Goal: Submit feedback/report problem

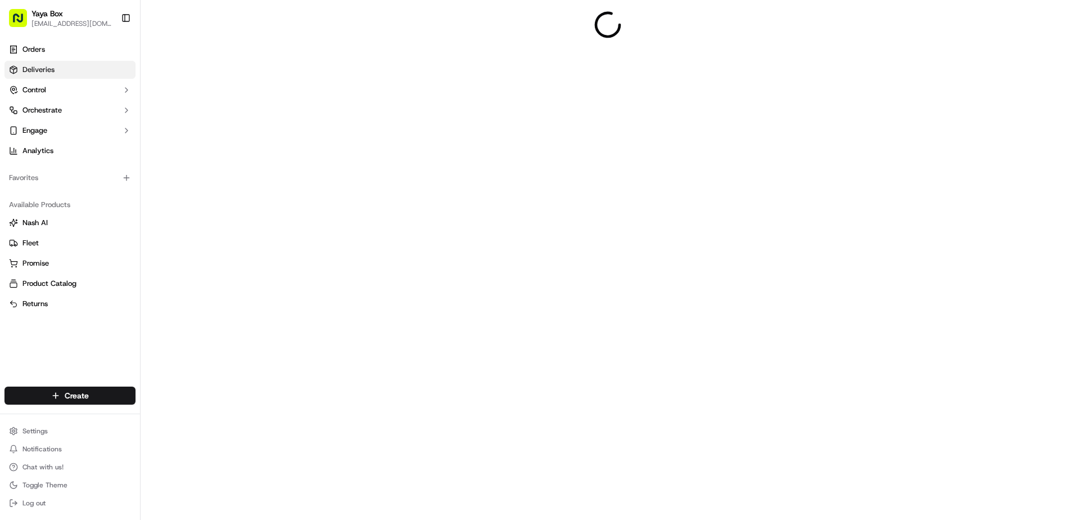
click at [44, 67] on span "Deliveries" at bounding box center [38, 70] width 32 height 10
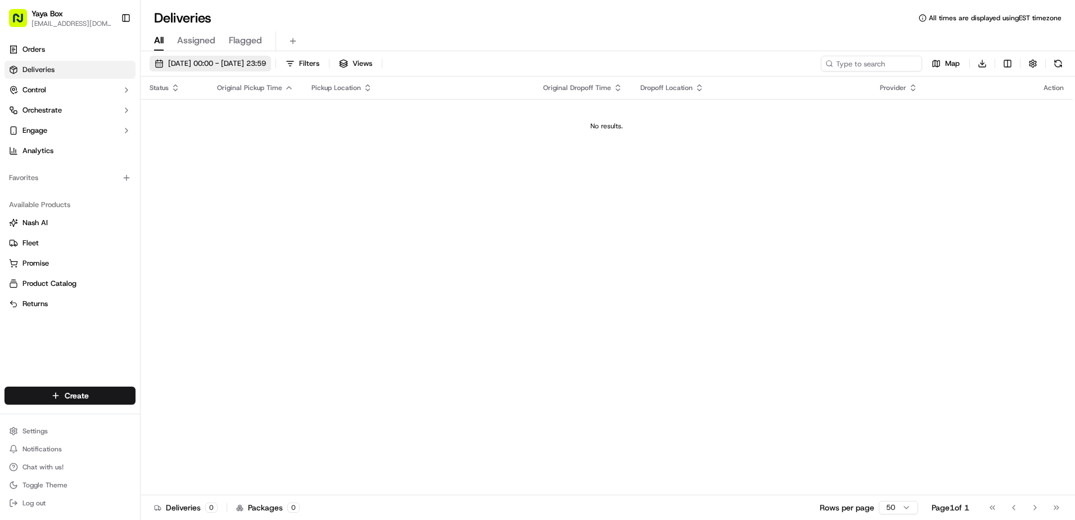
click at [195, 67] on span "[DATE] 00:00 - [DATE] 23:59" at bounding box center [217, 63] width 98 height 10
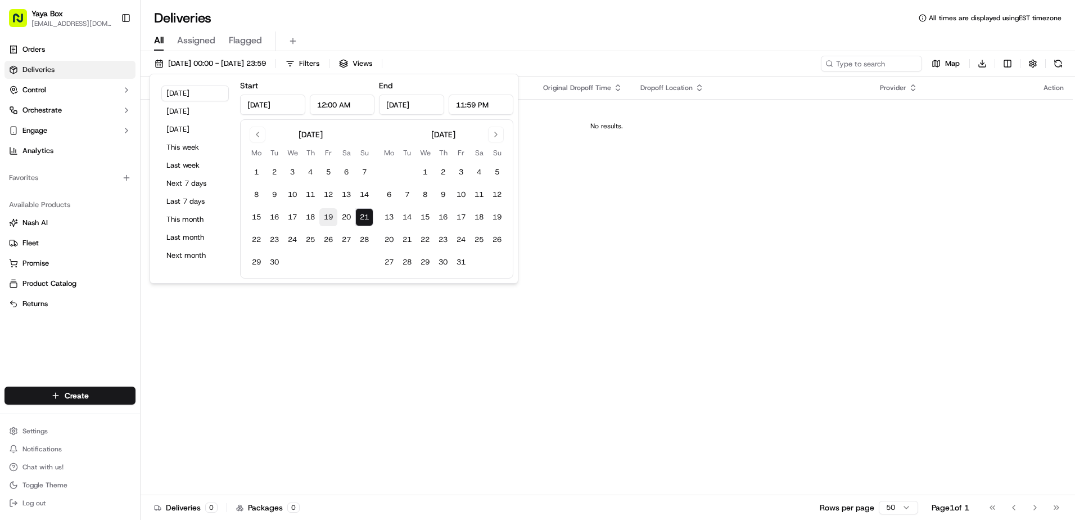
click at [327, 213] on button "19" at bounding box center [328, 217] width 18 height 18
type input "Sep 19, 2025"
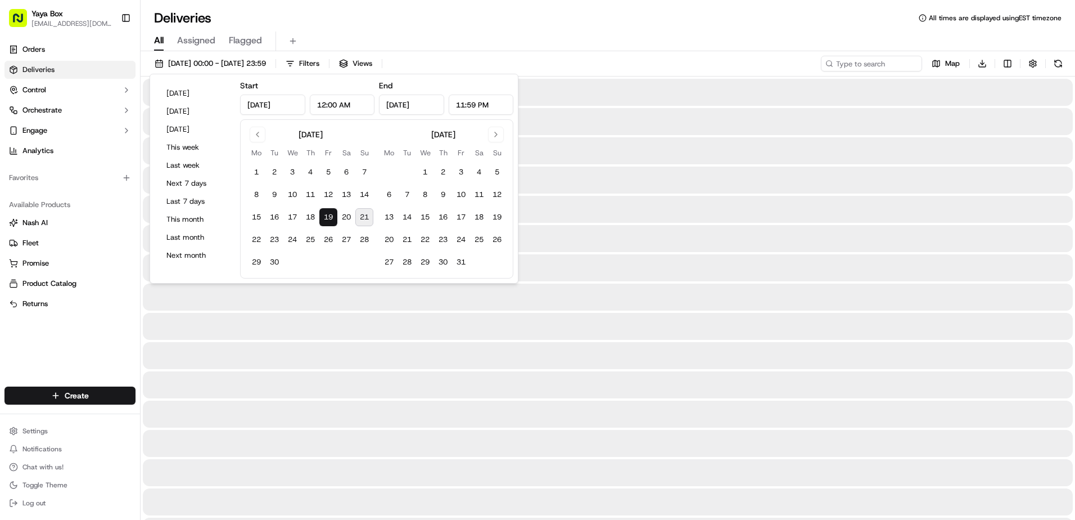
click at [327, 213] on button "19" at bounding box center [328, 217] width 18 height 18
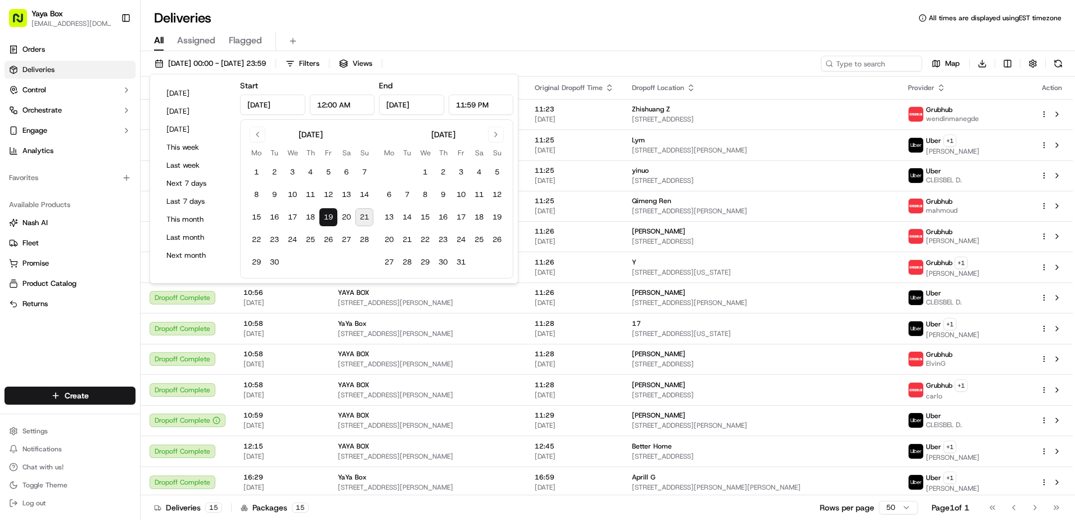
click at [66, 345] on div "Orders Deliveries Control Orchestrate Engage Analytics Favorites Available Prod…" at bounding box center [70, 206] width 140 height 341
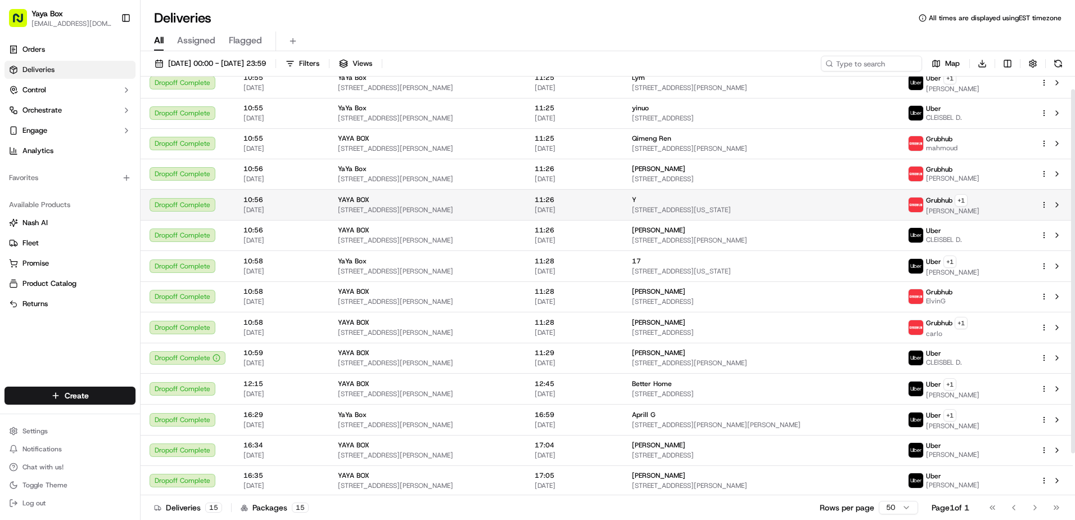
scroll to position [63, 0]
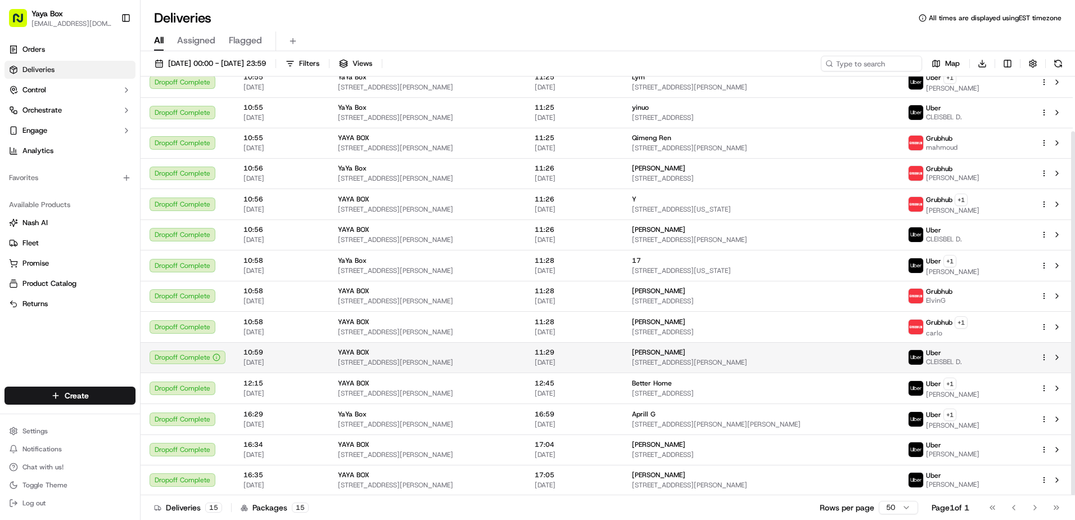
click at [214, 359] on icon at bounding box center [217, 357] width 8 height 8
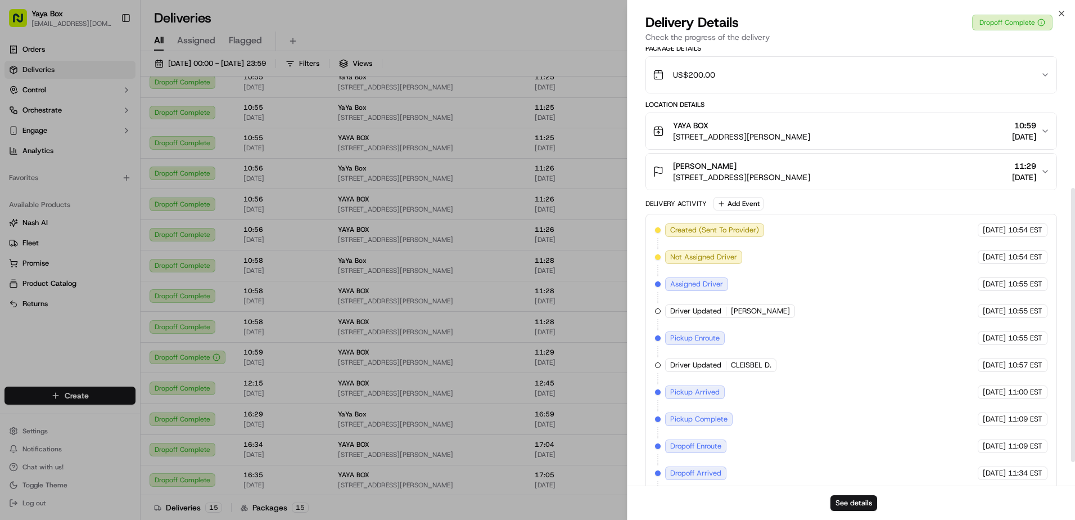
scroll to position [263, 0]
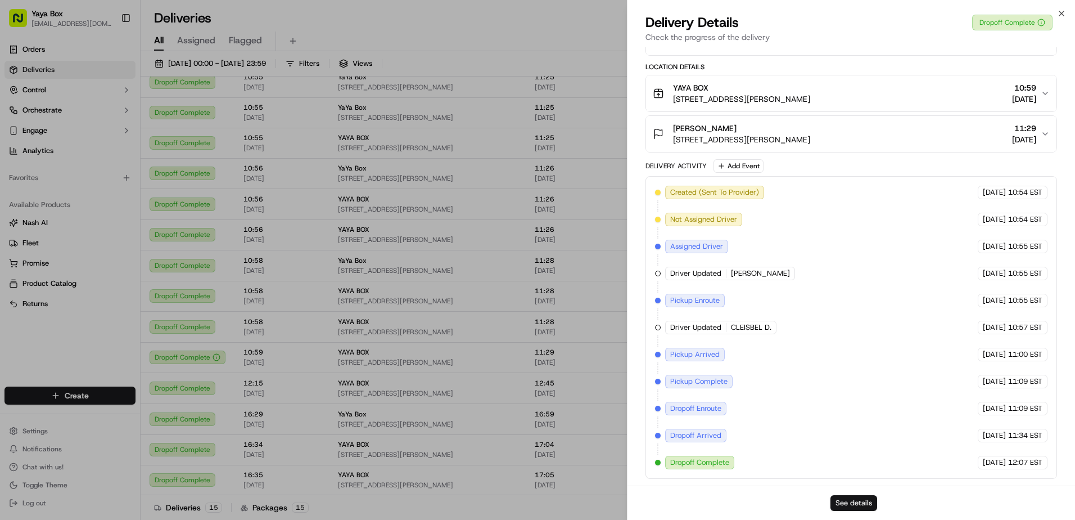
click at [845, 499] on button "See details" at bounding box center [854, 503] width 47 height 16
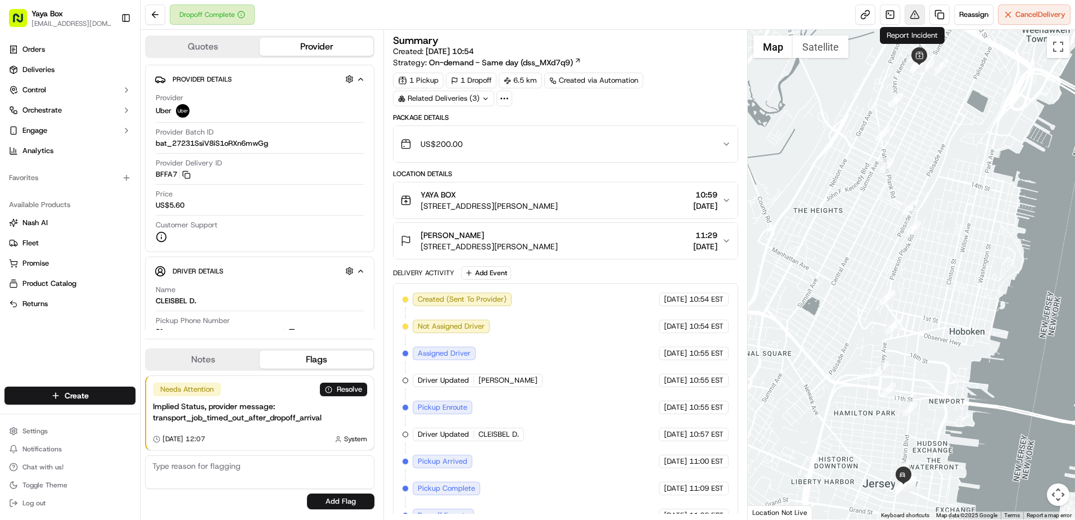
click at [918, 12] on button at bounding box center [915, 14] width 20 height 20
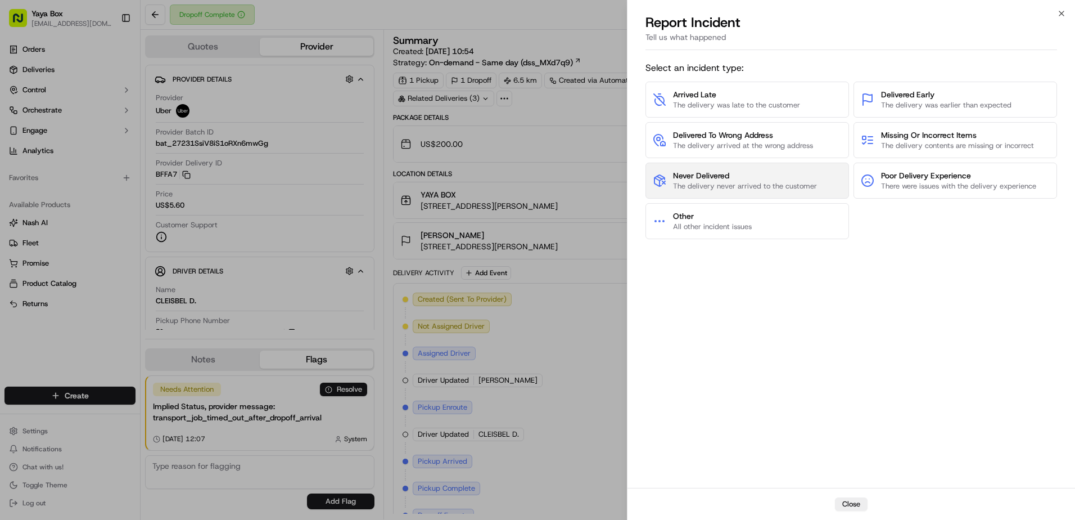
click at [781, 180] on span "Never Delivered" at bounding box center [745, 175] width 144 height 11
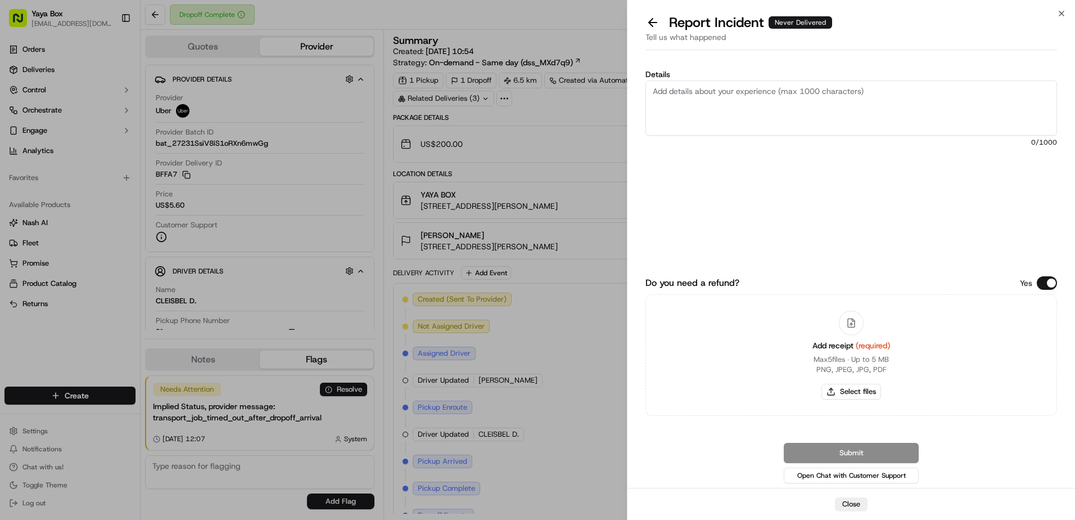
click at [724, 133] on textarea "Details" at bounding box center [852, 107] width 412 height 55
click at [854, 400] on div "Add receipt (required) Max 5 files ∙ Up to 5 MB PNG, JPEG, JPG, PDF Select files" at bounding box center [852, 355] width 96 height 102
click at [852, 396] on button "Select files" at bounding box center [852, 391] width 60 height 16
type input "C:\fakepath\22.png"
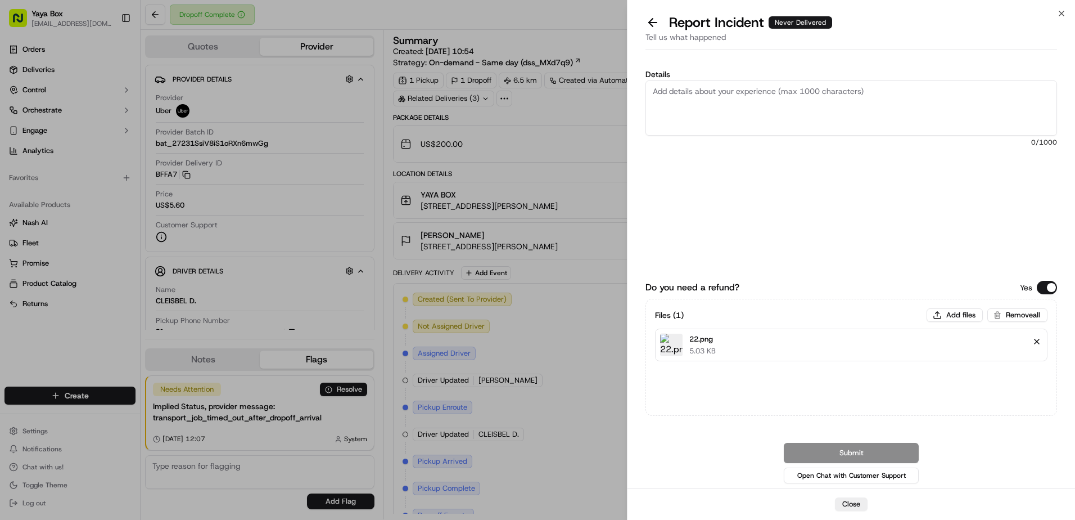
click at [1034, 341] on button "Remove file" at bounding box center [1037, 341] width 16 height 16
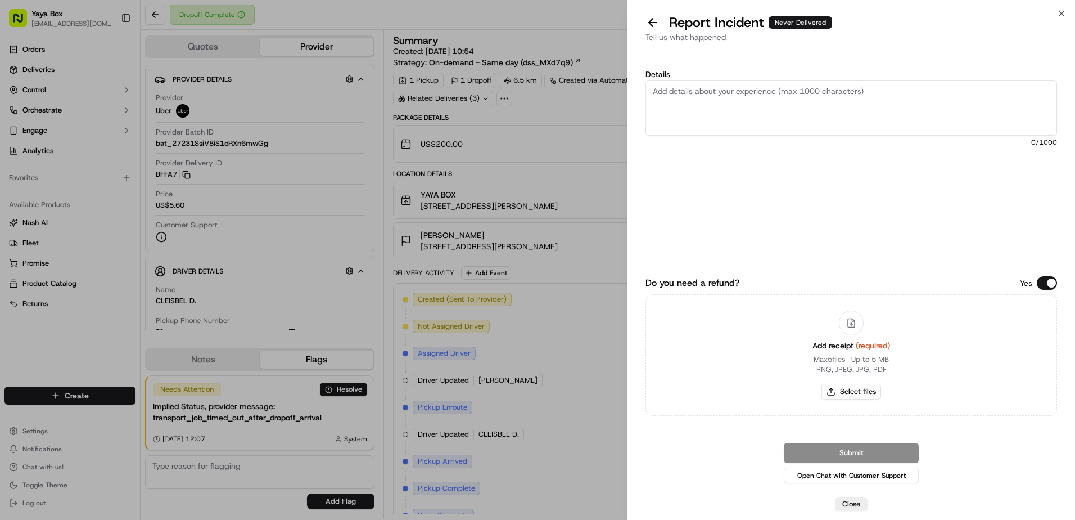
click at [683, 135] on textarea "Details" at bounding box center [852, 107] width 412 height 55
click at [892, 84] on textarea "The driver never delivered the package, and customer never recieved" at bounding box center [852, 107] width 412 height 55
click at [890, 89] on textarea "The driver never delivered the package, and customer never recieved" at bounding box center [852, 107] width 412 height 55
type textarea "The driver never delivered the package, and customer never received it."
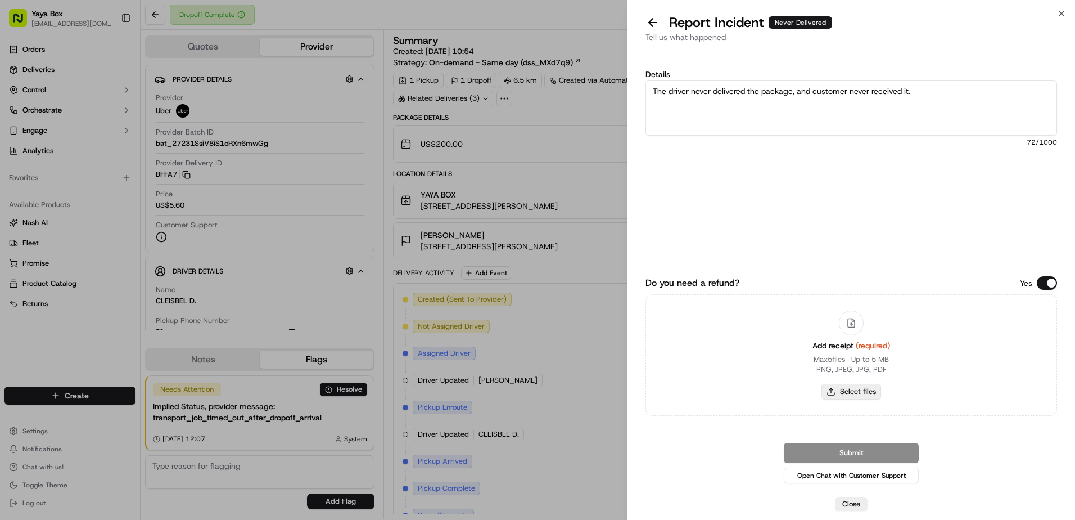
click at [846, 394] on button "Select files" at bounding box center [852, 391] width 60 height 16
type input "C:\fakepath\微信图片_20250921111922.png"
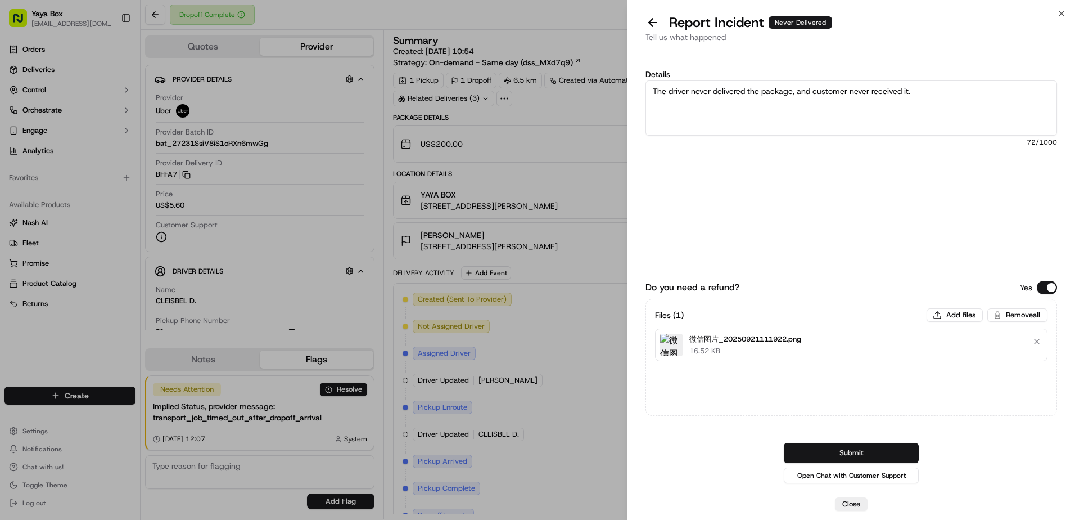
click at [827, 452] on button "Submit" at bounding box center [851, 453] width 135 height 20
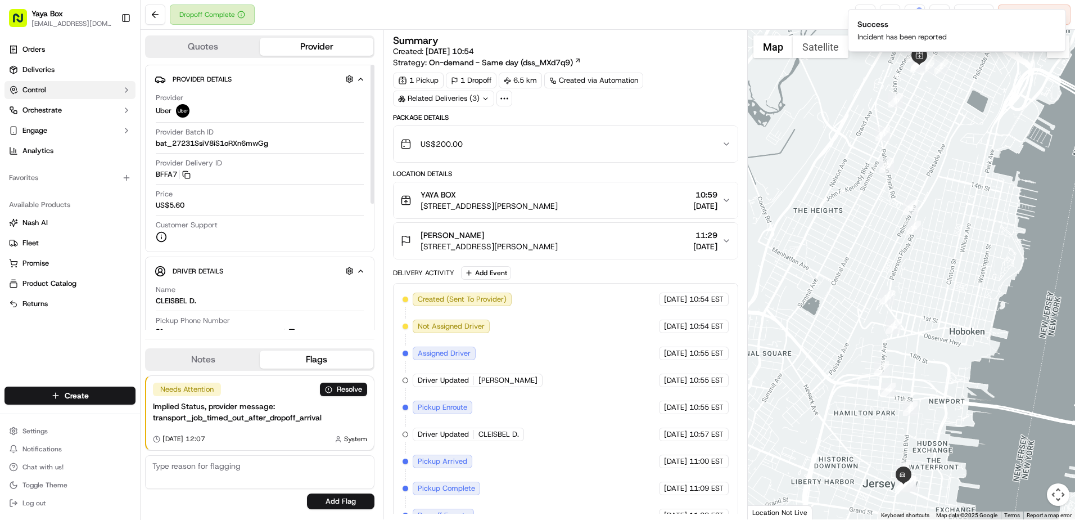
click at [51, 92] on button "Control" at bounding box center [69, 90] width 131 height 18
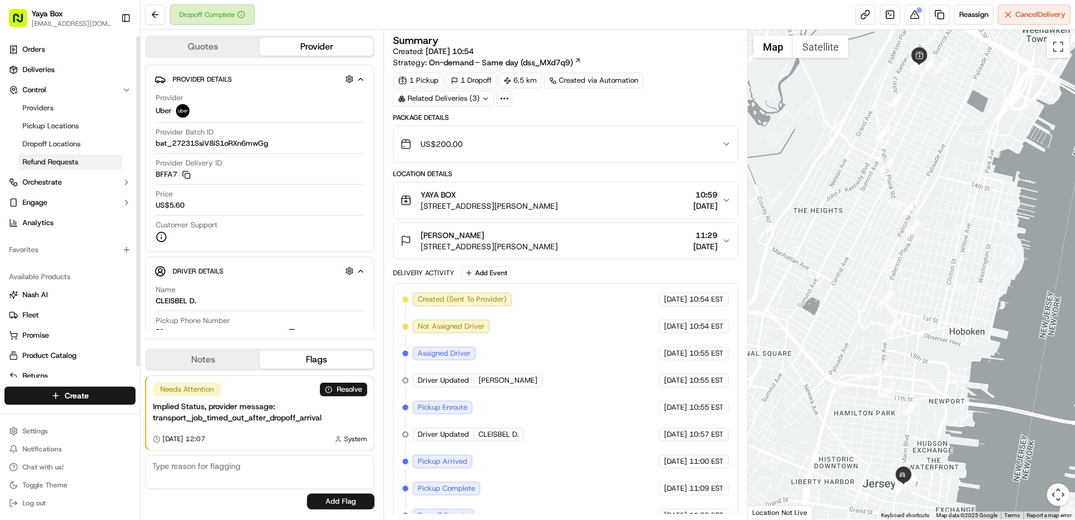
click at [63, 163] on span "Refund Requests" at bounding box center [50, 162] width 56 height 10
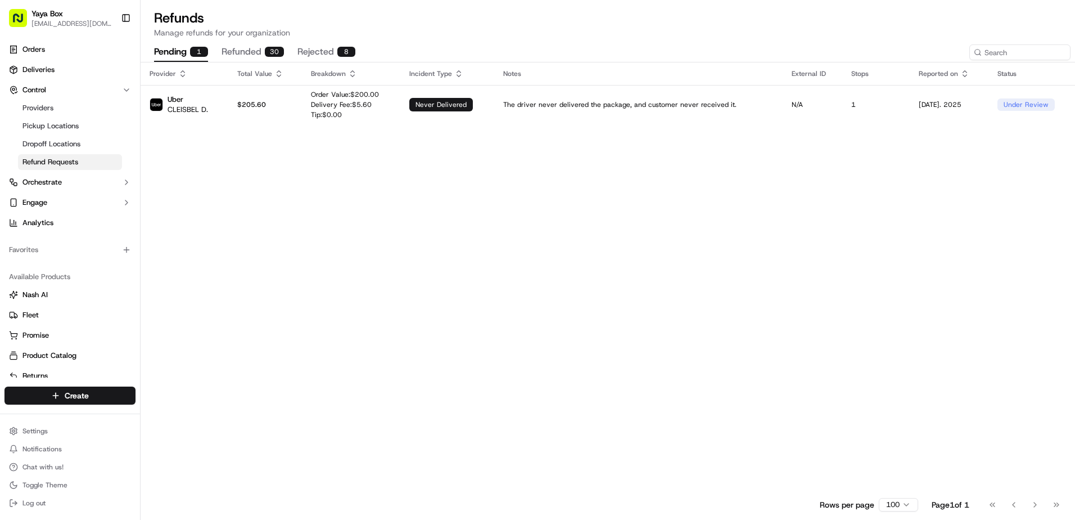
click at [286, 52] on div "pending 1 refunded 30 rejected 8" at bounding box center [555, 52] width 802 height 19
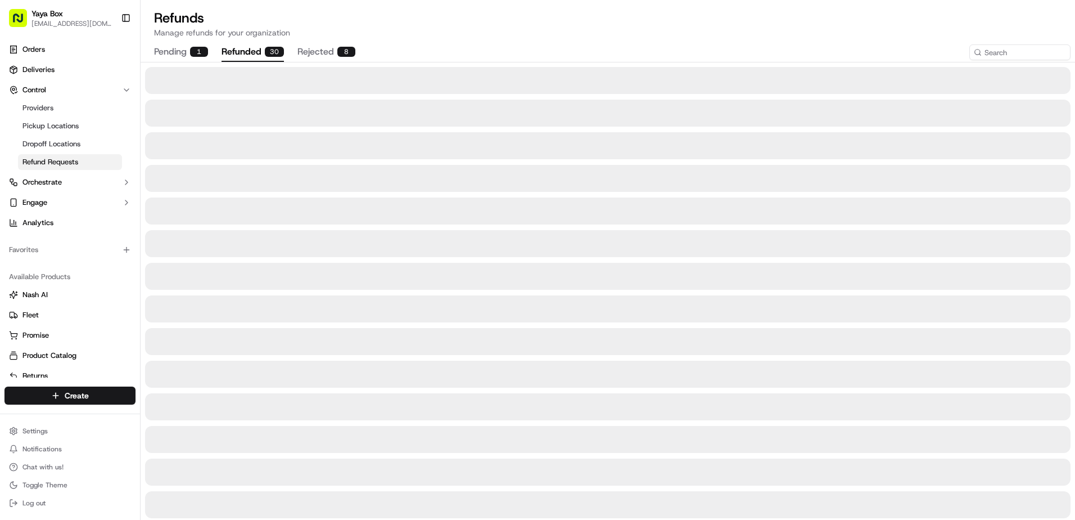
click at [269, 55] on div "30" at bounding box center [274, 52] width 19 height 10
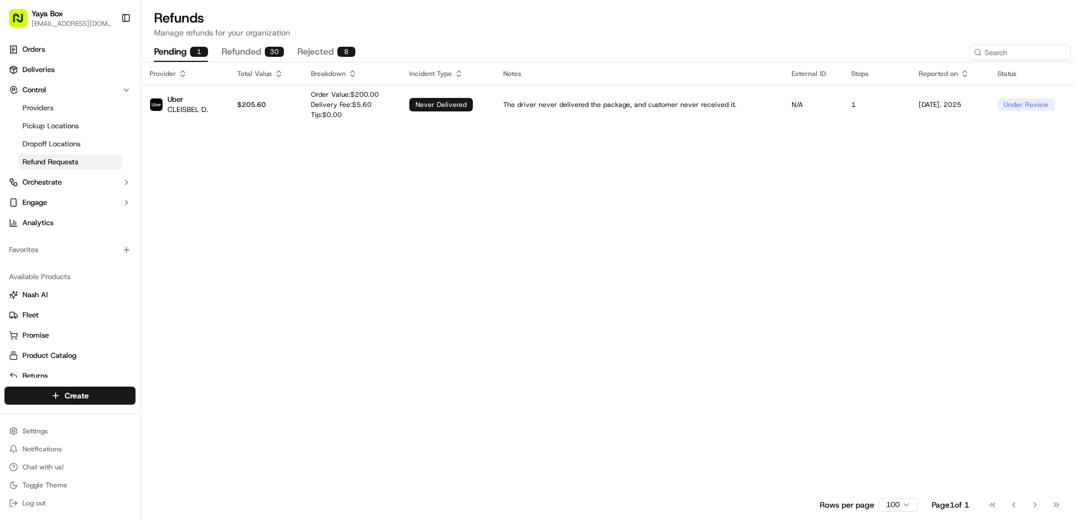
click at [191, 57] on button "pending 1" at bounding box center [181, 52] width 54 height 19
